Goal: Information Seeking & Learning: Learn about a topic

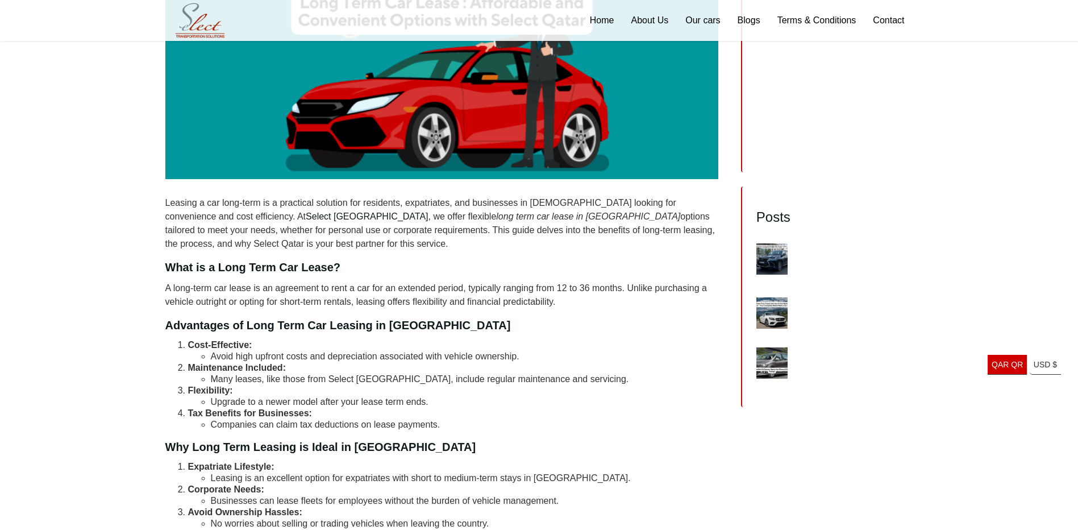
scroll to position [341, 0]
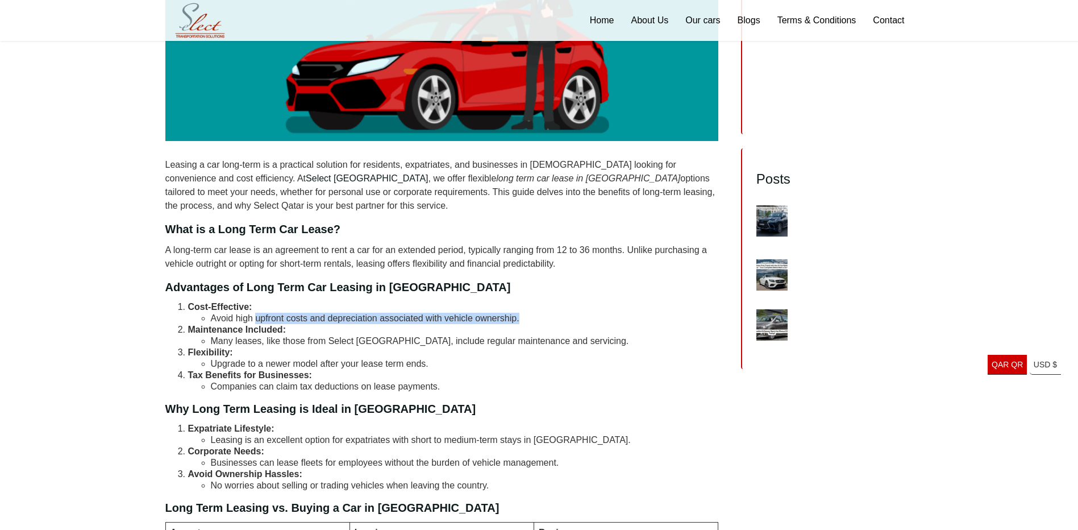
drag, startPoint x: 257, startPoint y: 317, endPoint x: 534, endPoint y: 316, distance: 276.7
click at [534, 316] on li "Avoid high upfront costs and depreciation associated with vehicle ownership." at bounding box center [465, 317] width 508 height 11
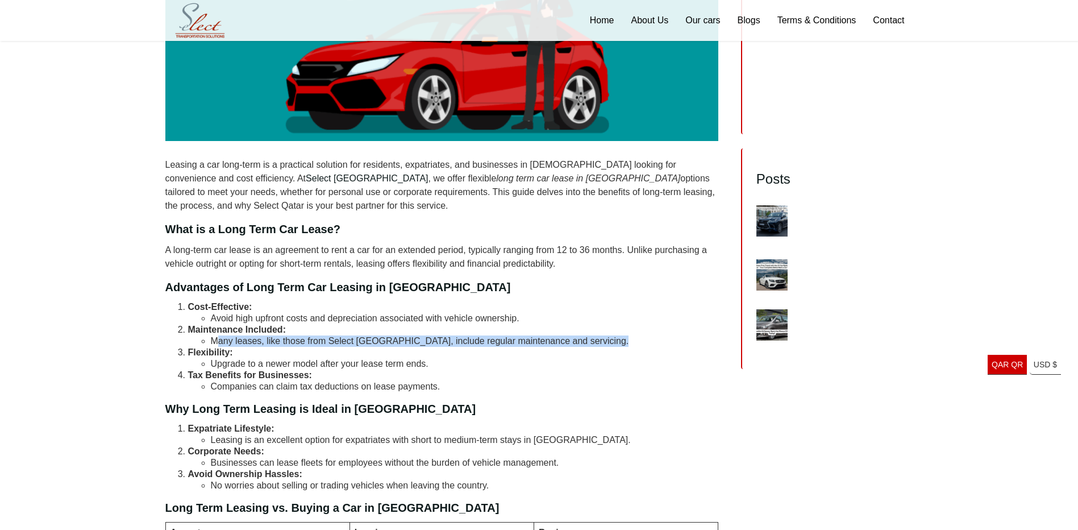
drag, startPoint x: 216, startPoint y: 340, endPoint x: 591, endPoint y: 348, distance: 375.1
click at [591, 348] on ol "Cost-Effective: Avoid high upfront costs and depreciation associated with vehic…" at bounding box center [441, 346] width 553 height 91
click at [435, 356] on li "Flexibility: Upgrade to a newer model after your lease term ends." at bounding box center [453, 358] width 531 height 23
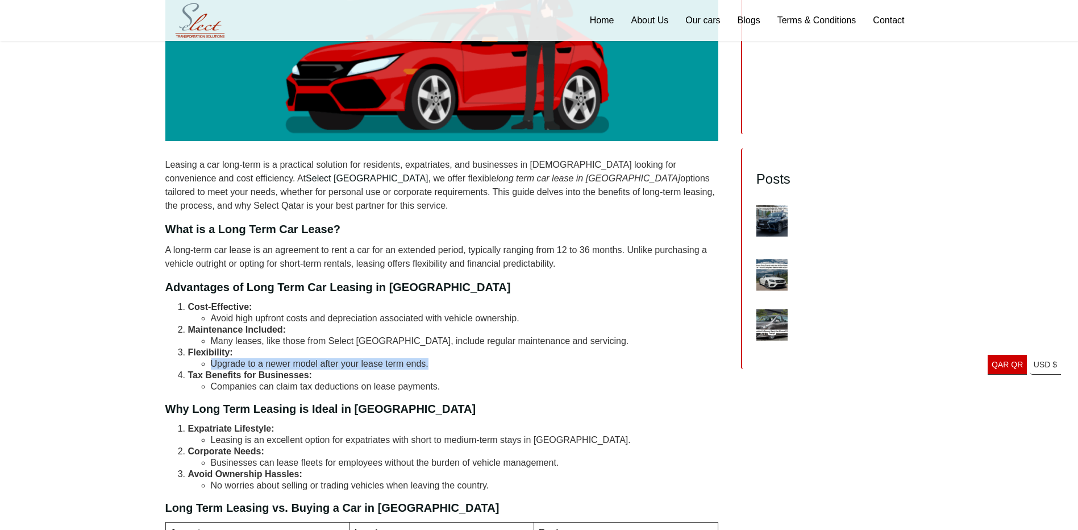
drag, startPoint x: 435, startPoint y: 360, endPoint x: 210, endPoint y: 366, distance: 225.1
click at [211, 366] on li "Upgrade to a newer model after your lease term ends." at bounding box center [465, 363] width 508 height 11
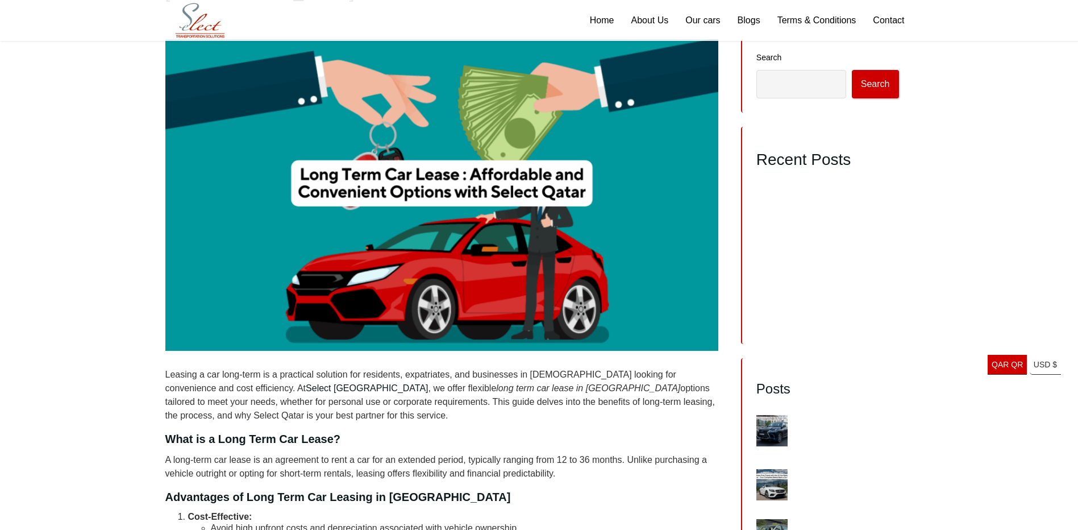
scroll to position [0, 0]
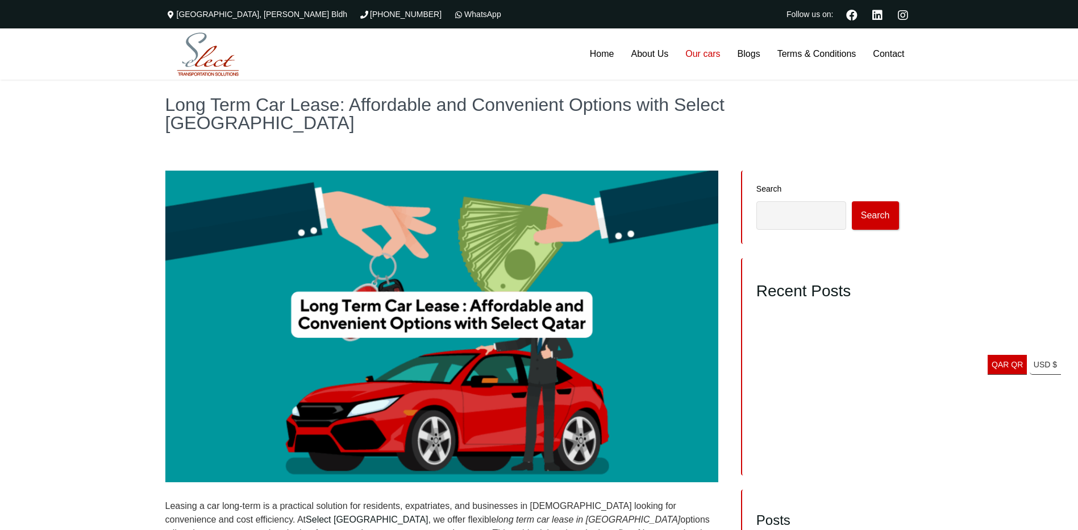
click at [704, 54] on link "Our cars" at bounding box center [703, 53] width 52 height 51
